Goal: Find specific page/section: Find specific page/section

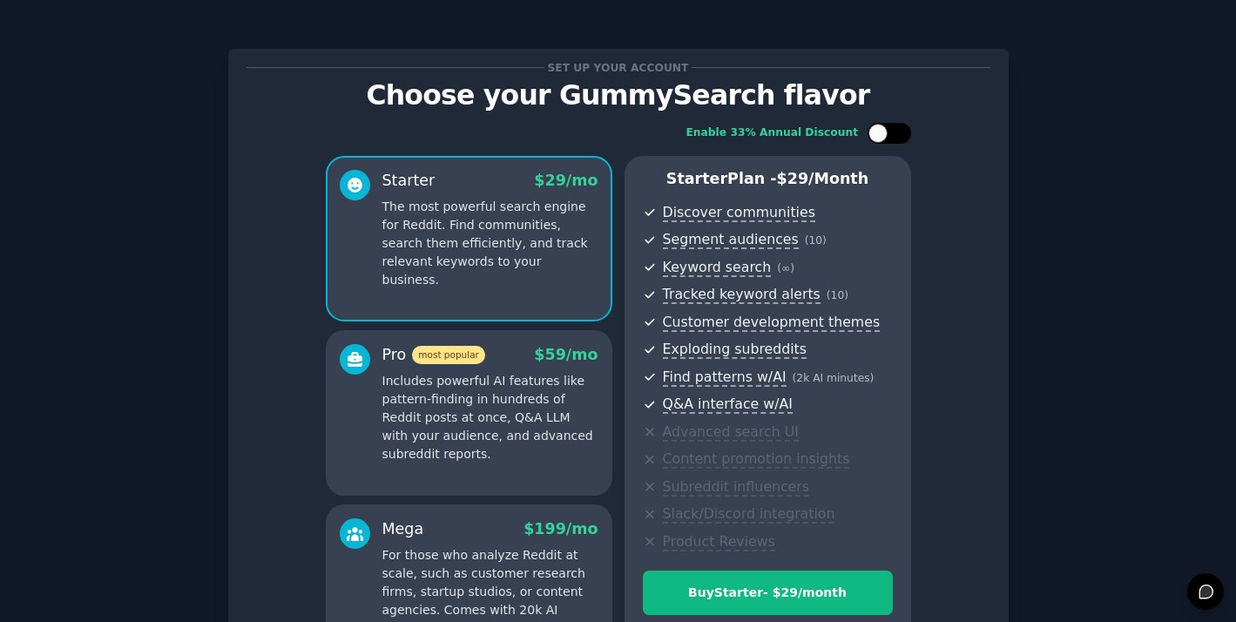
click at [875, 132] on div at bounding box center [878, 133] width 19 height 19
click at [885, 132] on div at bounding box center [890, 133] width 44 height 21
checkbox input "false"
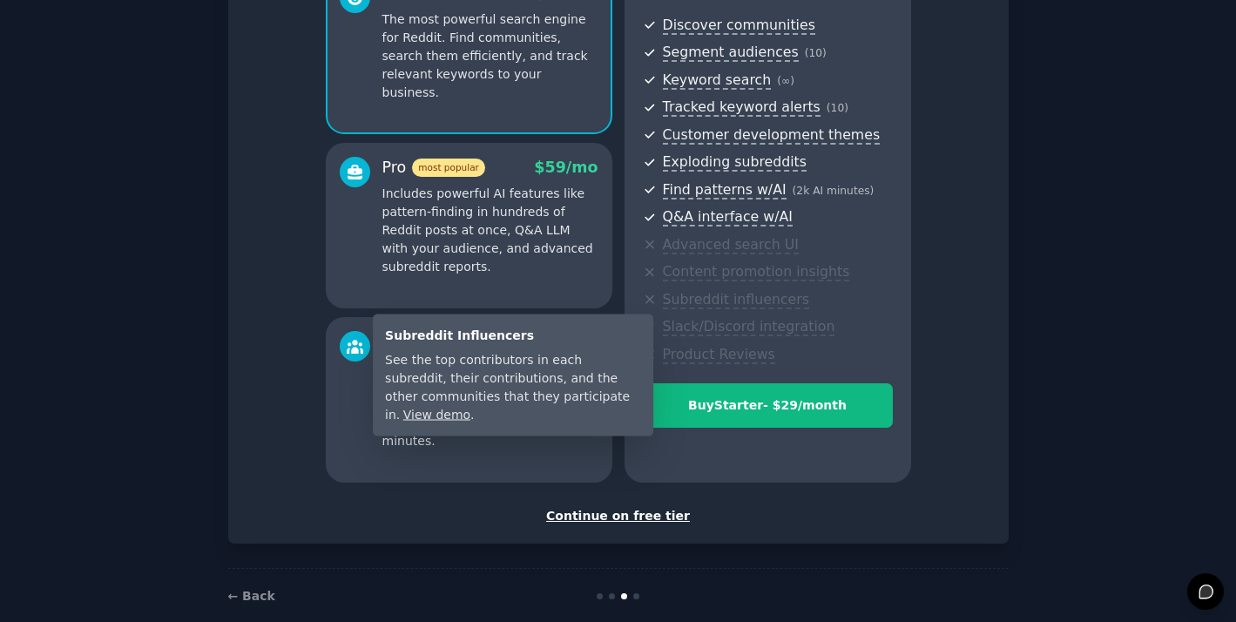
scroll to position [213, 0]
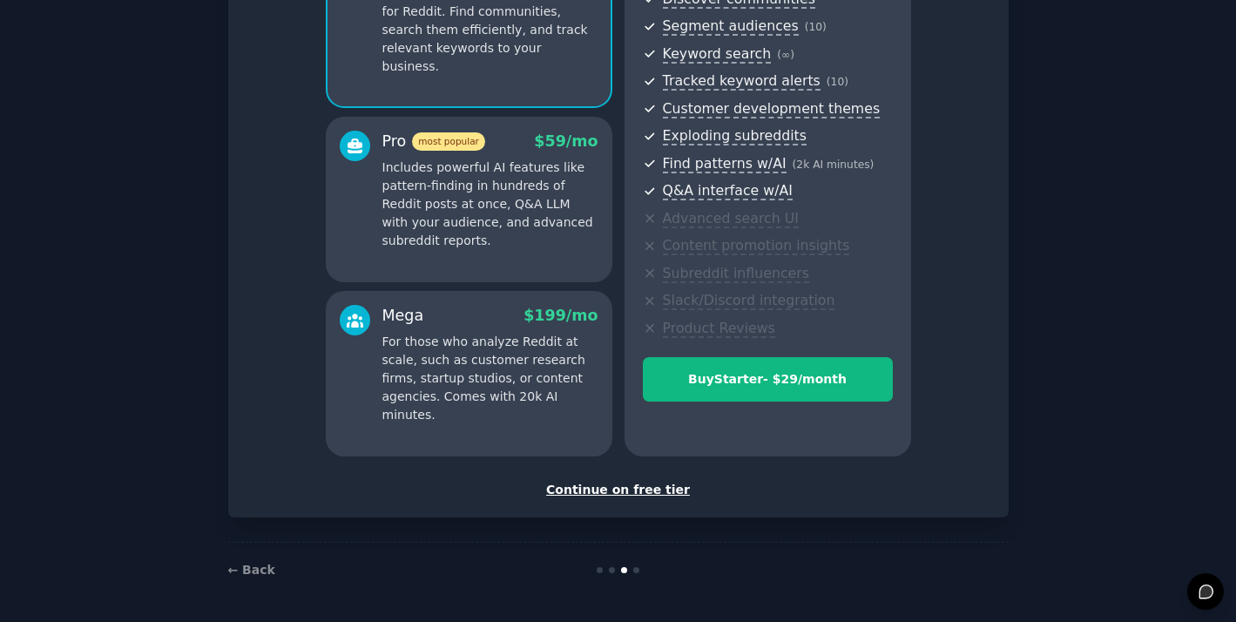
click at [659, 492] on div "Continue on free tier" at bounding box center [619, 490] width 744 height 18
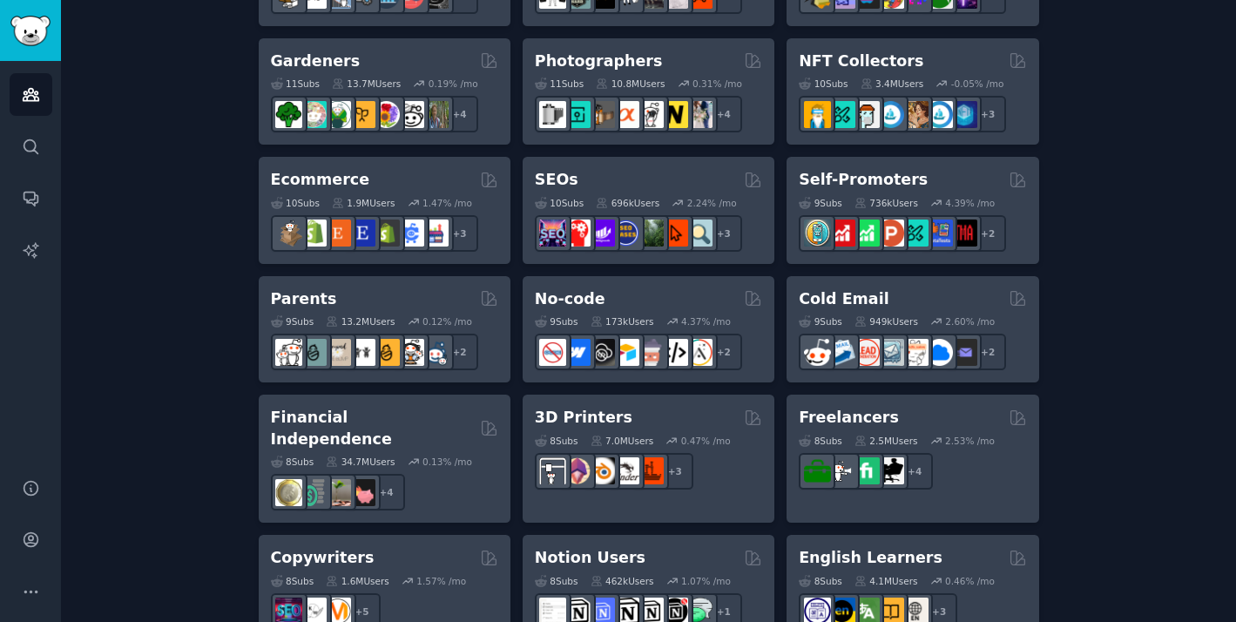
scroll to position [892, 0]
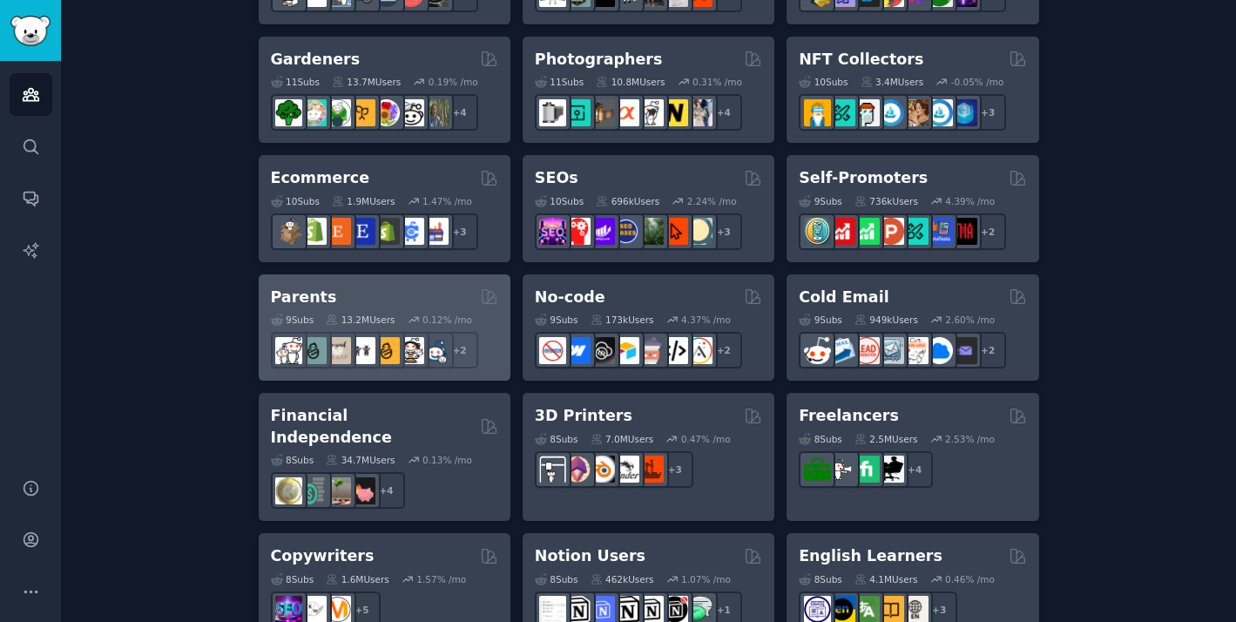
click at [396, 305] on div "Parents" at bounding box center [384, 298] width 227 height 22
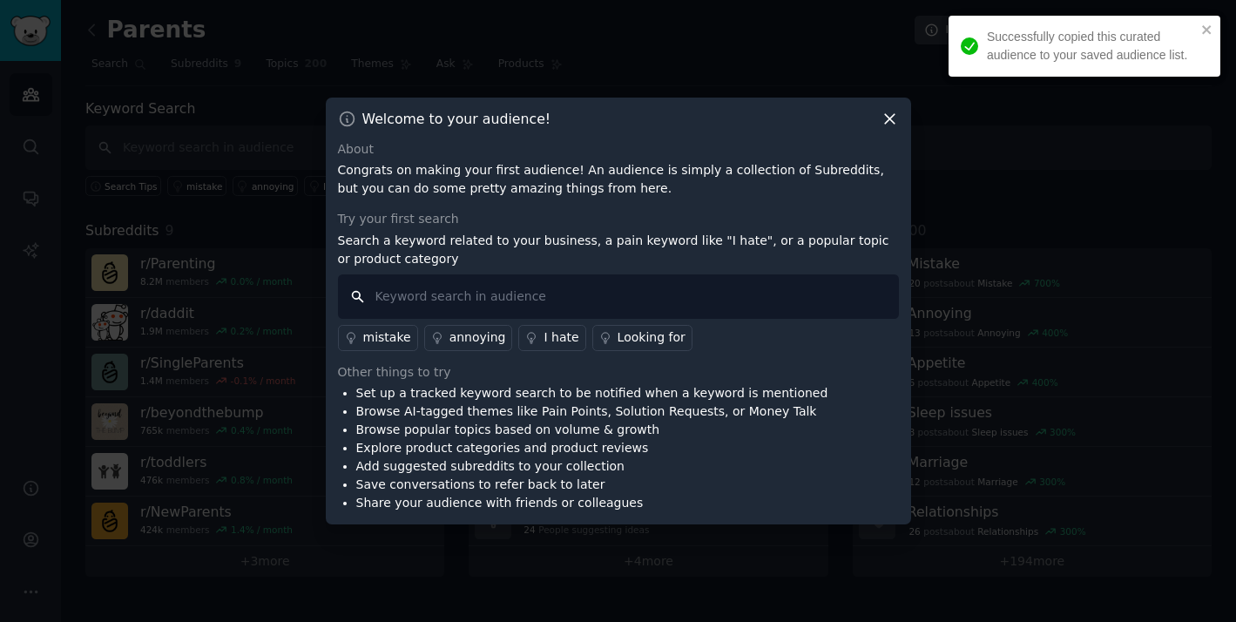
click at [415, 292] on input "text" at bounding box center [618, 296] width 561 height 44
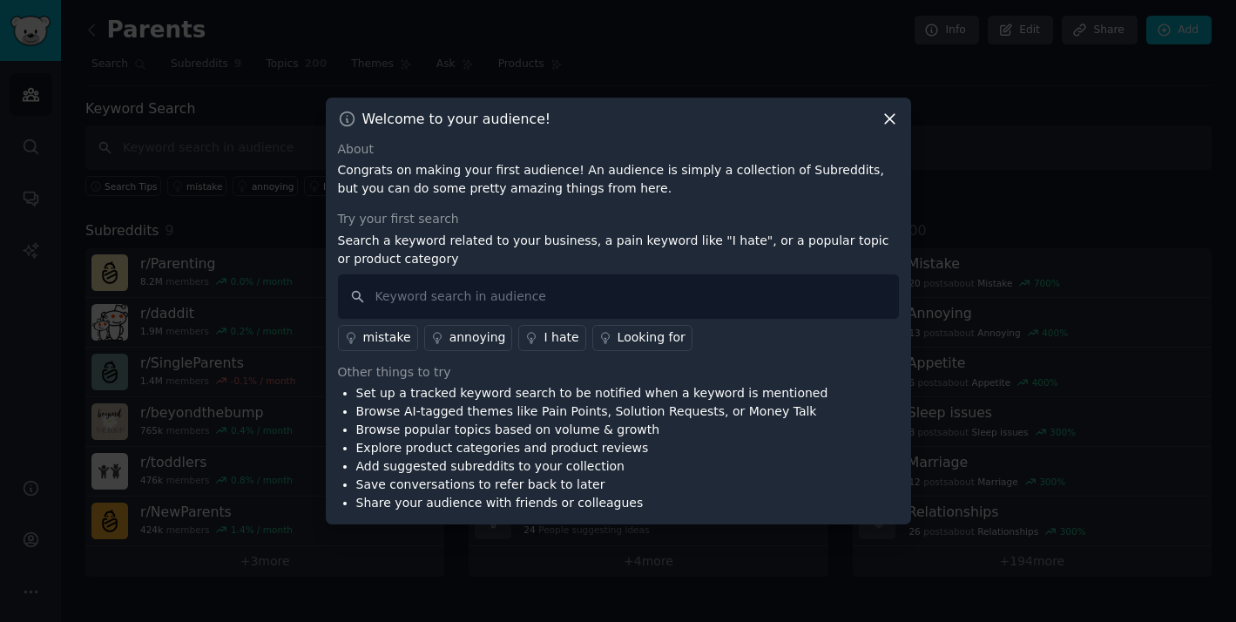
click at [895, 118] on icon at bounding box center [890, 119] width 18 height 18
